Goal: Information Seeking & Learning: Learn about a topic

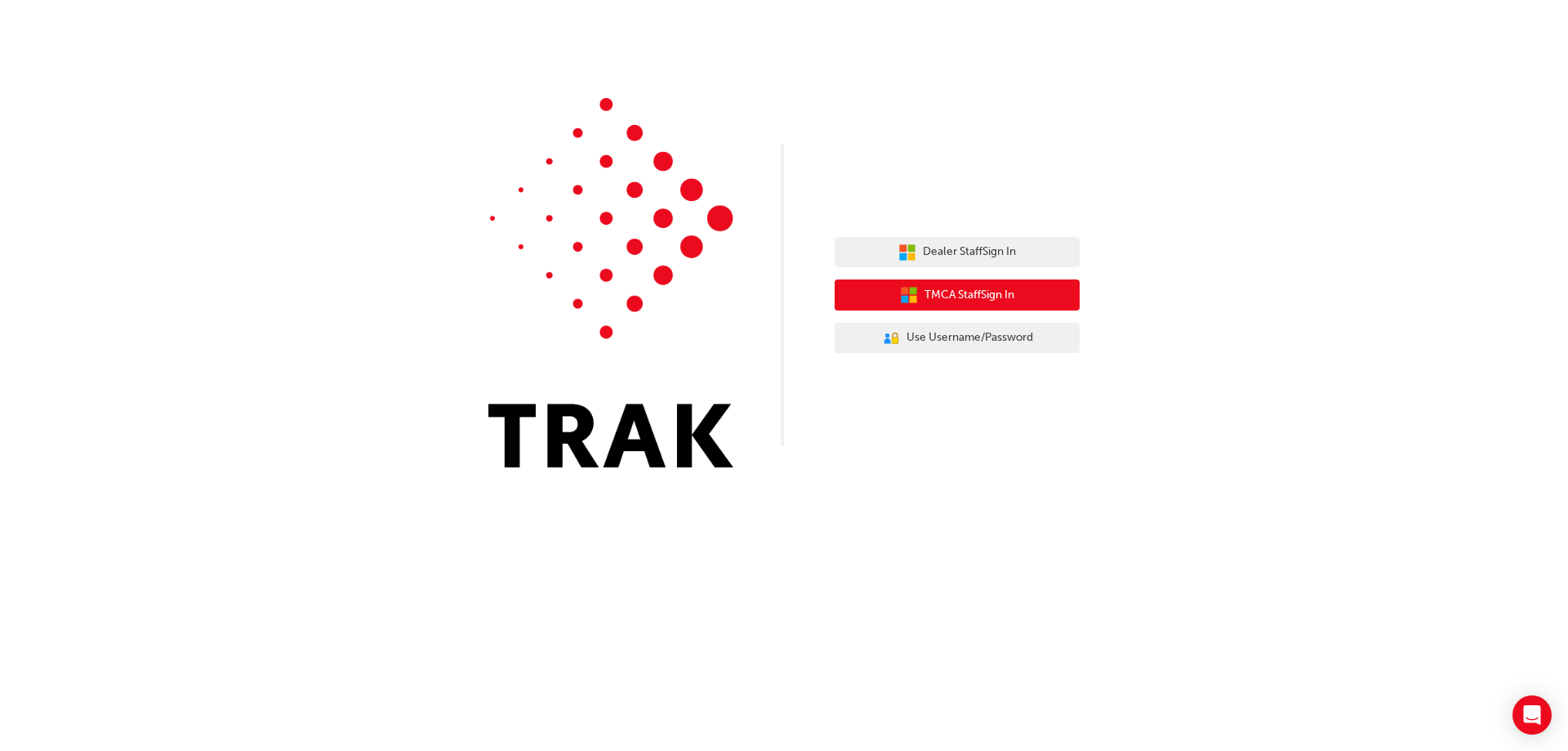
click at [1038, 299] on button "TMCA Staff Sign In" at bounding box center [957, 295] width 245 height 31
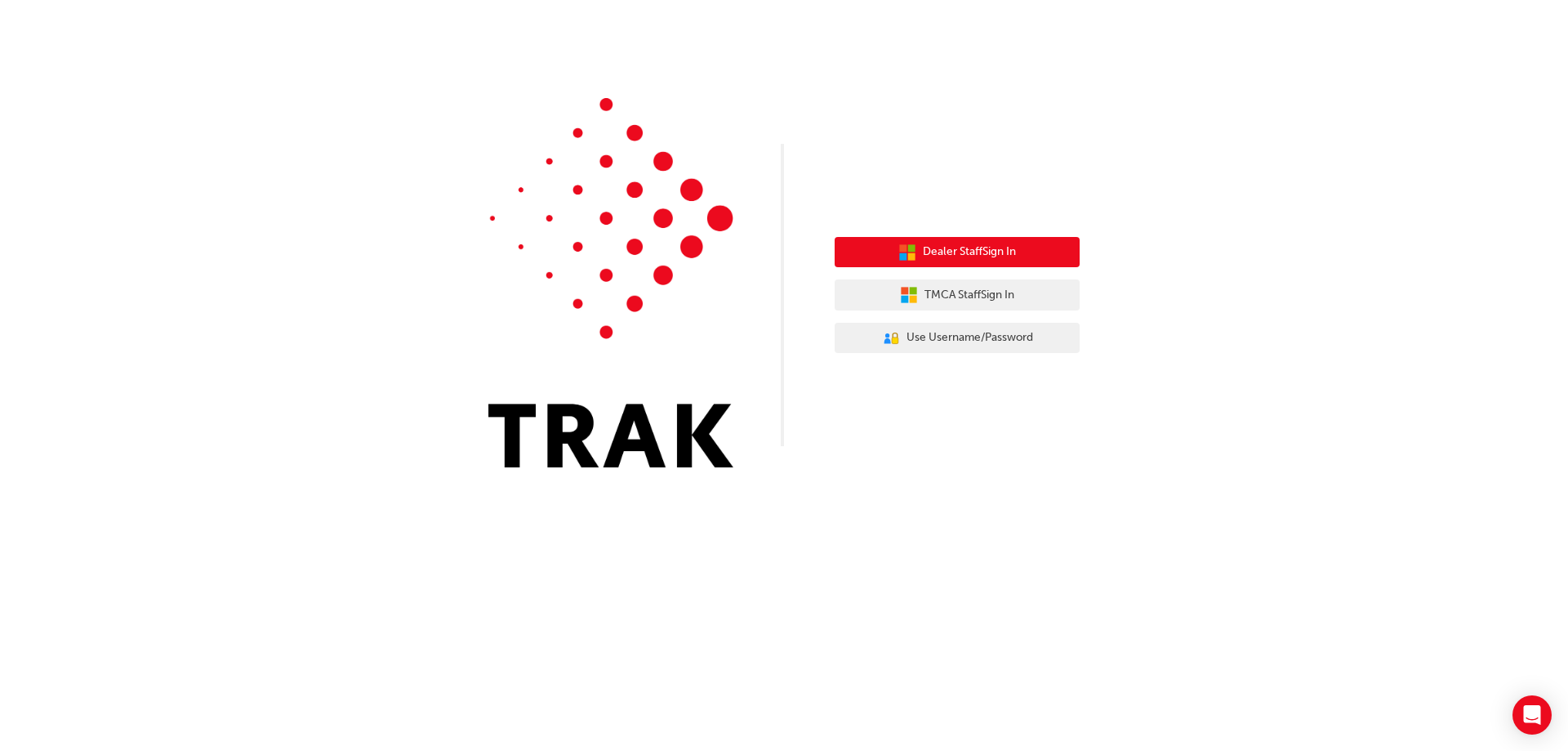
click at [1019, 252] on button "Dealer Staff Sign In" at bounding box center [957, 252] width 245 height 31
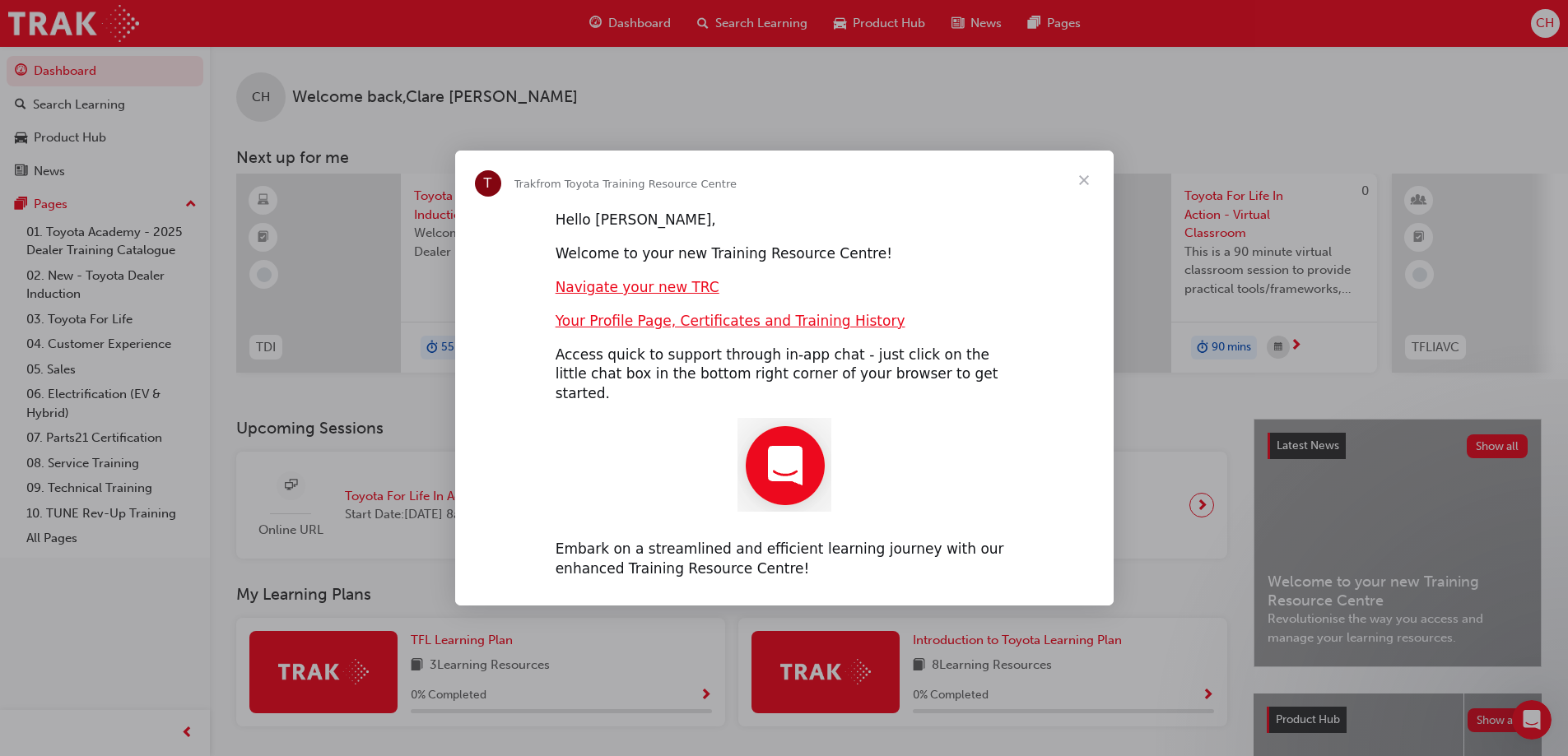
click at [1085, 191] on span "Close" at bounding box center [1084, 180] width 59 height 59
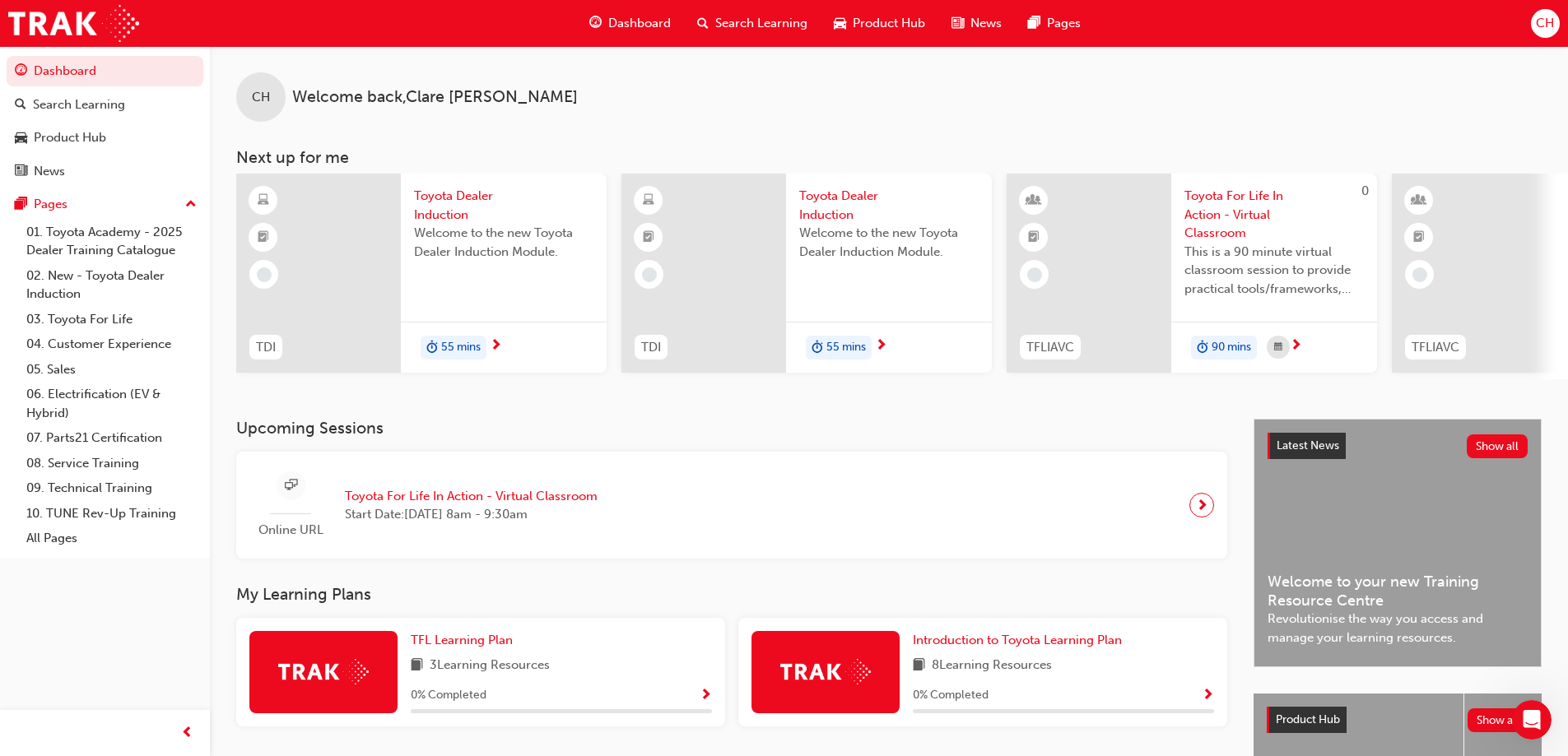
click at [456, 263] on div "Welcome to the new Toyota Dealer Induction Module." at bounding box center [503, 257] width 179 height 66
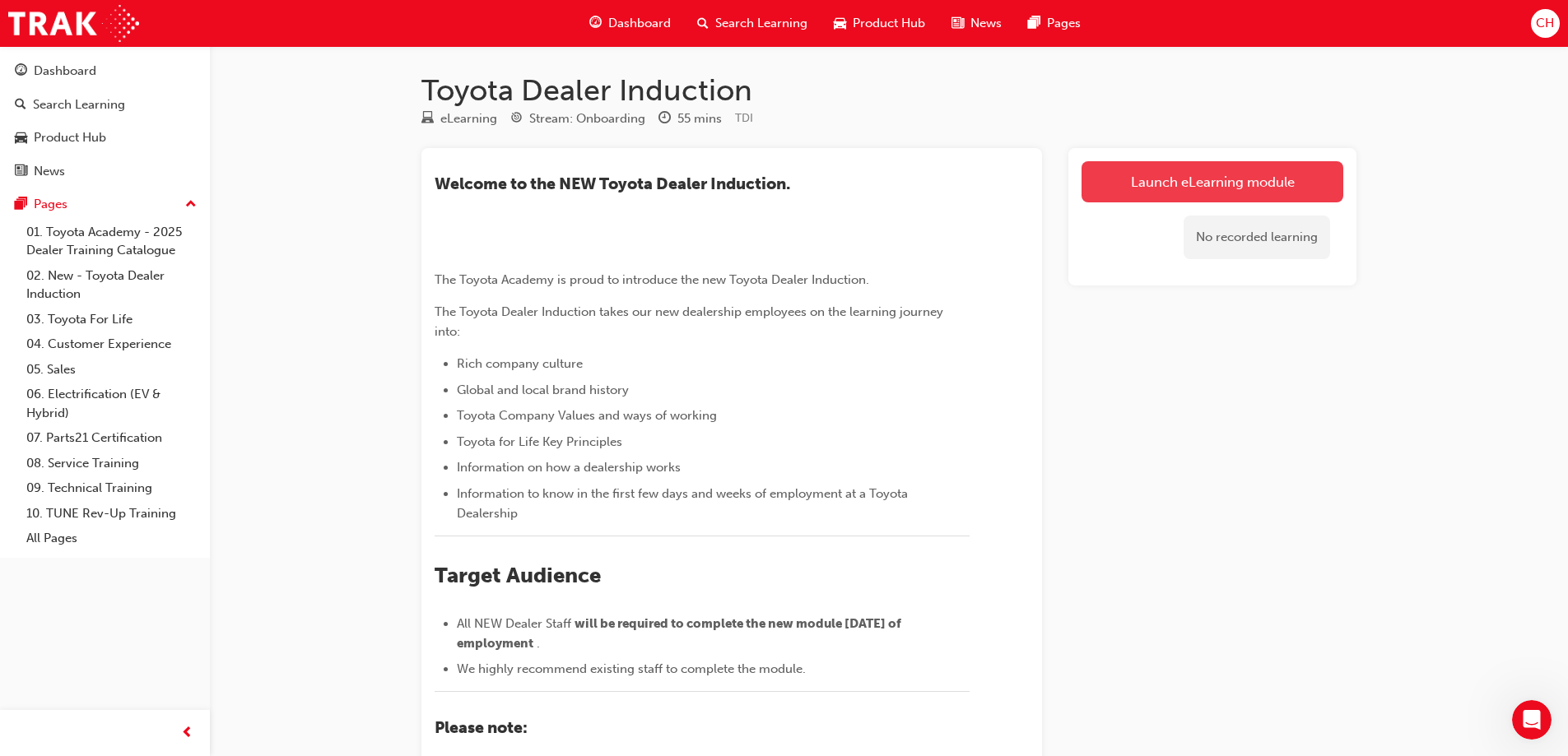
click at [1226, 188] on link "Launch eLearning module" at bounding box center [1212, 181] width 261 height 41
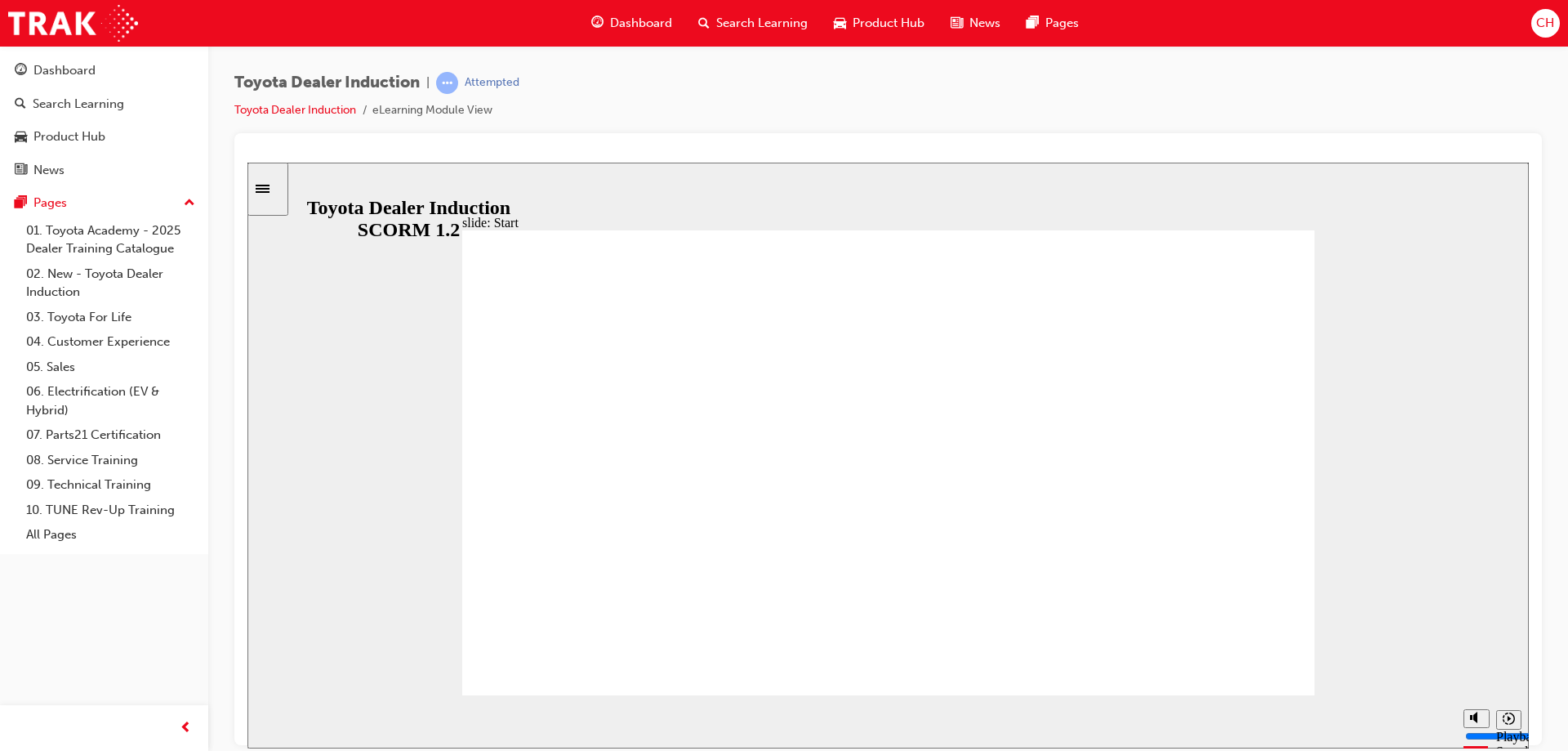
click at [263, 718] on div "Play (Ctrl+Alt+P)" at bounding box center [274, 723] width 27 height 27
type input "22200"
